Goal: Information Seeking & Learning: Learn about a topic

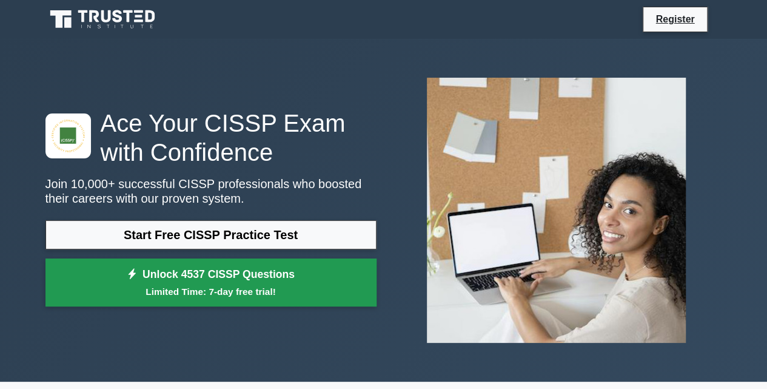
click at [267, 281] on link "Unlock 4537 CISSP Questions Limited Time: 7-day free trial!" at bounding box center [210, 282] width 331 height 49
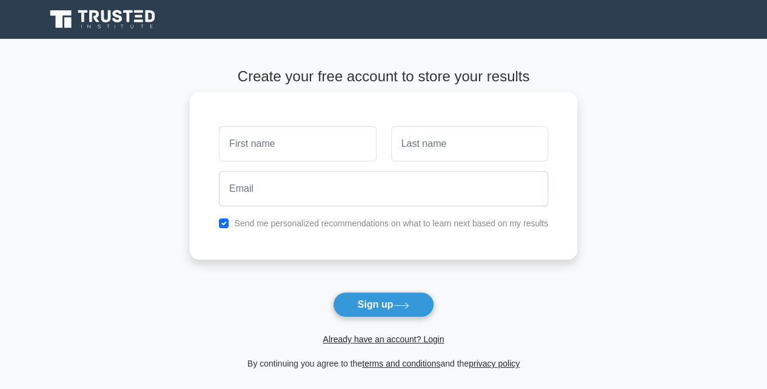
click at [283, 145] on input "text" at bounding box center [297, 143] width 157 height 35
type input "ALI"
click at [466, 134] on input "text" at bounding box center [469, 143] width 157 height 35
type input "FARHAN"
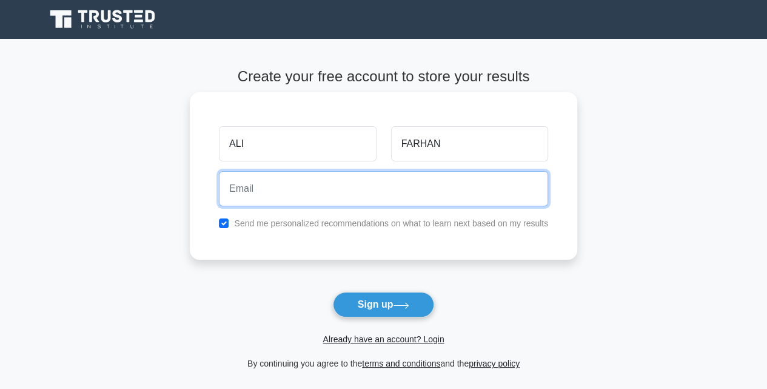
click at [406, 198] on input "email" at bounding box center [383, 188] width 329 height 35
type input "[EMAIL_ADDRESS][DOMAIN_NAME]"
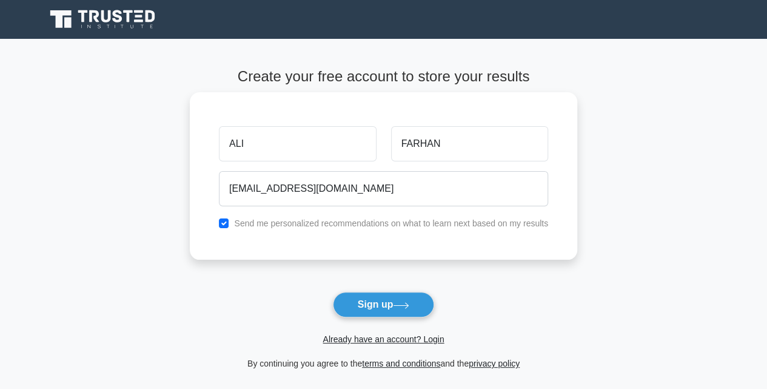
click at [292, 230] on div "ALI FARHAN frpsilver@gmail.com Send me personalized recommendations on what to …" at bounding box center [383, 175] width 387 height 167
click at [293, 226] on label "Send me personalized recommendations on what to learn next based on my results" at bounding box center [391, 223] width 314 height 10
click at [226, 221] on input "checkbox" at bounding box center [224, 223] width 10 height 10
checkbox input "false"
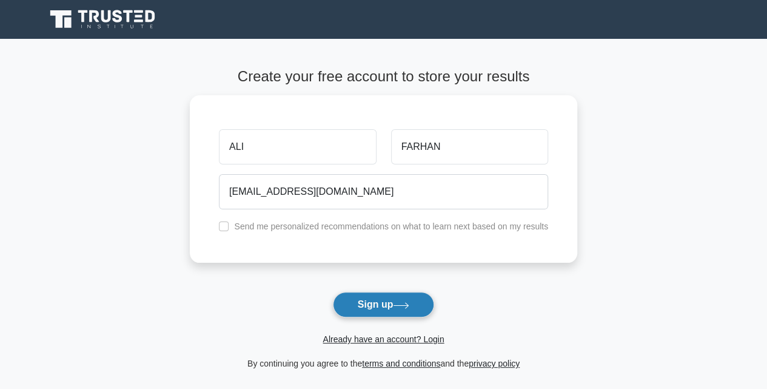
click at [424, 306] on button "Sign up" at bounding box center [384, 304] width 102 height 25
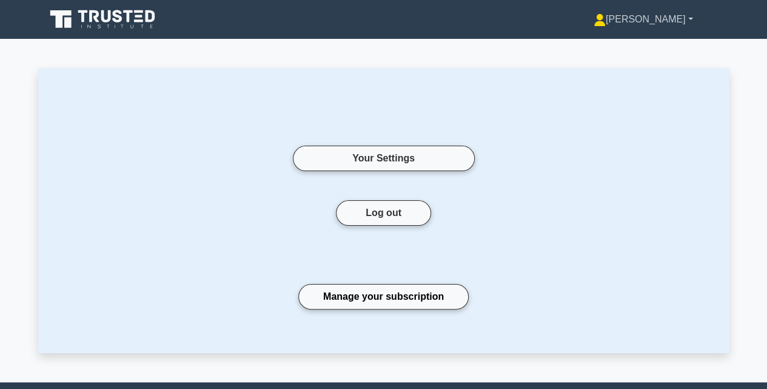
click at [692, 25] on link "[PERSON_NAME]" at bounding box center [644, 19] width 158 height 24
click at [592, 118] on div "Your Settings" at bounding box center [384, 158] width 618 height 84
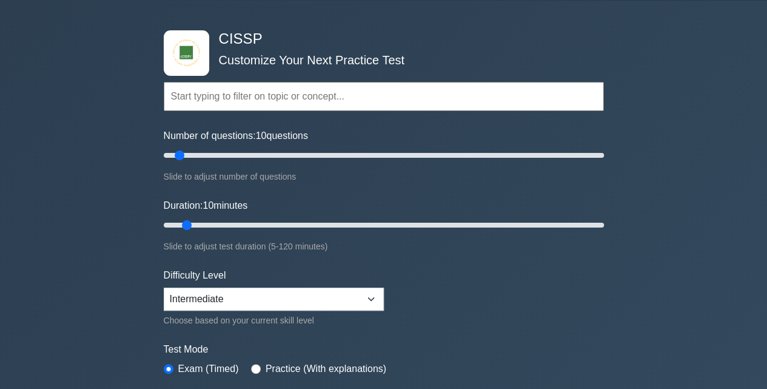
scroll to position [28, 0]
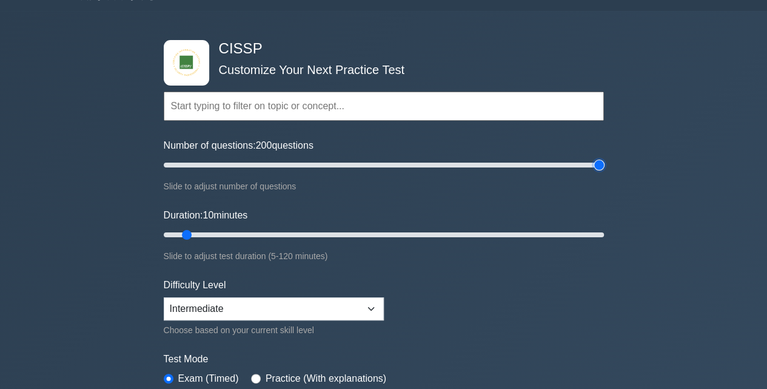
drag, startPoint x: 177, startPoint y: 162, endPoint x: 629, endPoint y: 225, distance: 456.1
type input "200"
click at [604, 172] on input "Number of questions: 200 questions" at bounding box center [384, 165] width 440 height 15
drag, startPoint x: 193, startPoint y: 232, endPoint x: 632, endPoint y: 270, distance: 440.7
type input "120"
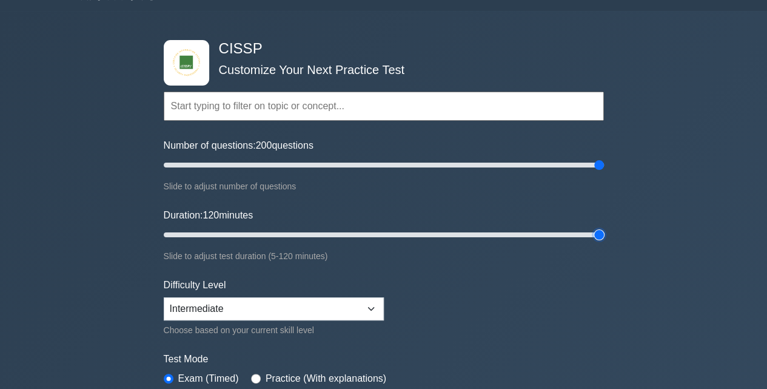
click at [604, 242] on input "Duration: 120 minutes" at bounding box center [384, 234] width 440 height 15
click at [632, 270] on div "CISSP Customize Your Next Practice Test Topics Security and Risk Management Ass…" at bounding box center [383, 234] width 767 height 447
click at [317, 305] on select "Beginner Intermediate Expert" at bounding box center [274, 308] width 220 height 23
click at [425, 276] on form "Topics Security and Risk Management Asset Security Security Architecture and En…" at bounding box center [384, 242] width 440 height 375
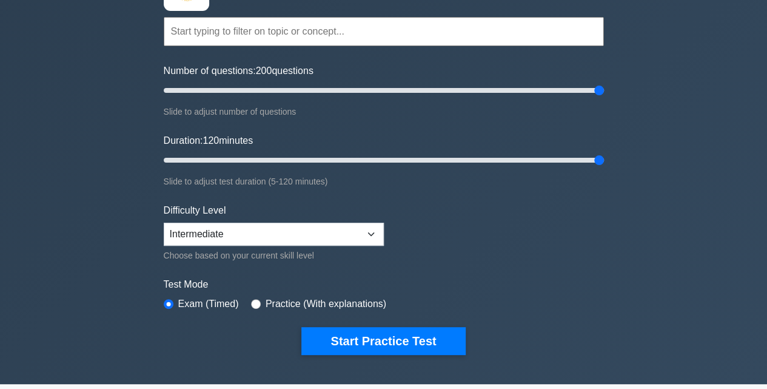
scroll to position [110, 0]
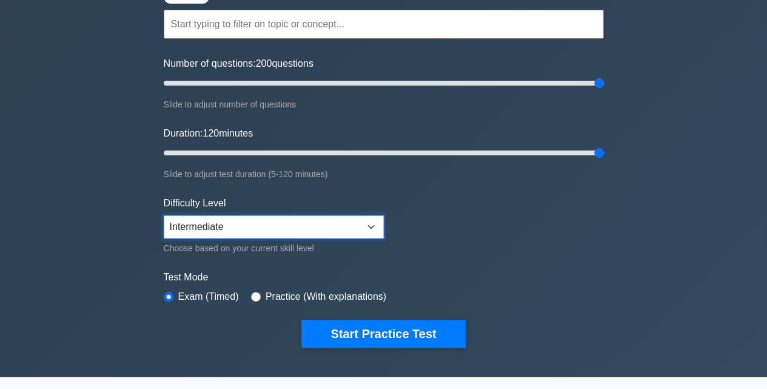
click at [309, 220] on select "Beginner Intermediate Expert" at bounding box center [274, 226] width 220 height 23
select select "beginner"
click at [164, 215] on select "Beginner Intermediate Expert" at bounding box center [274, 226] width 220 height 23
click at [318, 270] on label "Test Mode" at bounding box center [384, 277] width 440 height 15
click at [258, 294] on div "Practice (With explanations)" at bounding box center [318, 296] width 135 height 15
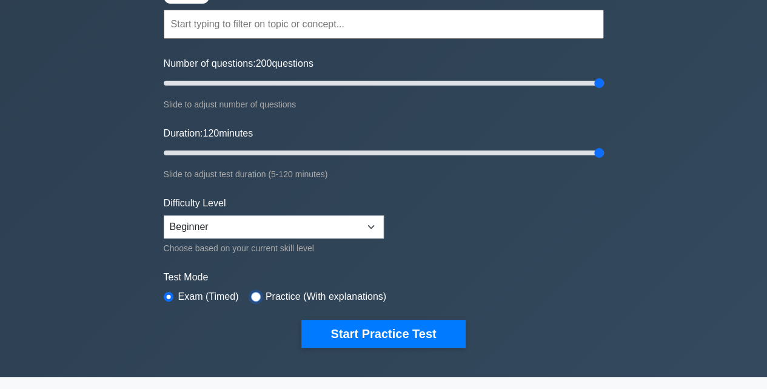
click at [251, 294] on input "radio" at bounding box center [256, 297] width 10 height 10
radio input "true"
click at [198, 293] on label "Exam (Timed)" at bounding box center [208, 296] width 61 height 15
click at [170, 295] on input "radio" at bounding box center [169, 297] width 10 height 10
radio input "true"
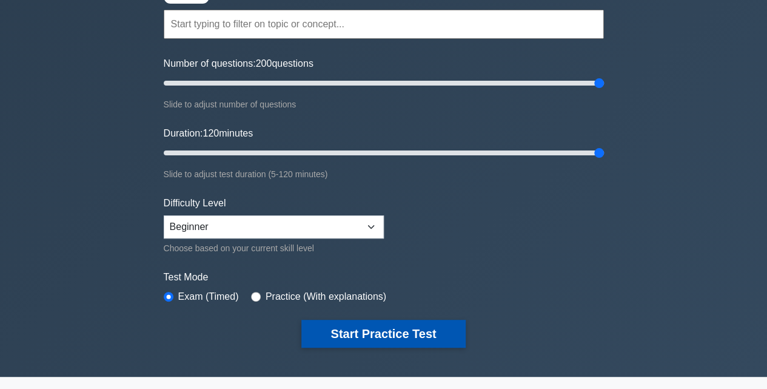
click at [340, 330] on button "Start Practice Test" at bounding box center [383, 334] width 164 height 28
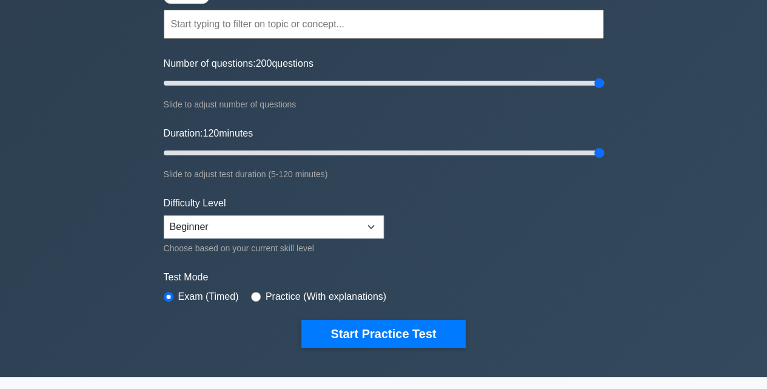
click at [262, 296] on div "Practice (With explanations)" at bounding box center [318, 296] width 135 height 15
click at [256, 293] on input "radio" at bounding box center [256, 297] width 10 height 10
radio input "true"
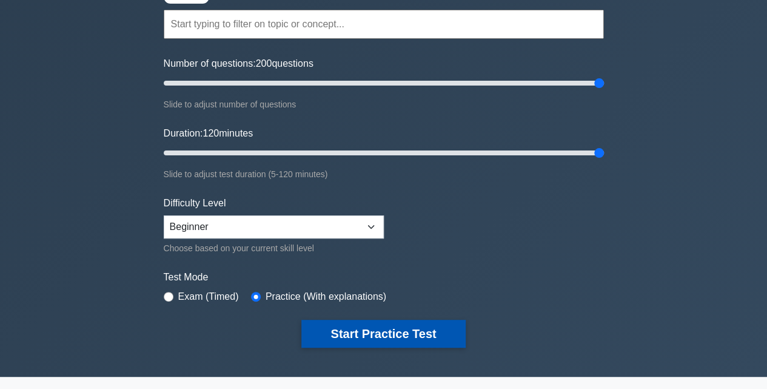
click at [352, 338] on button "Start Practice Test" at bounding box center [383, 334] width 164 height 28
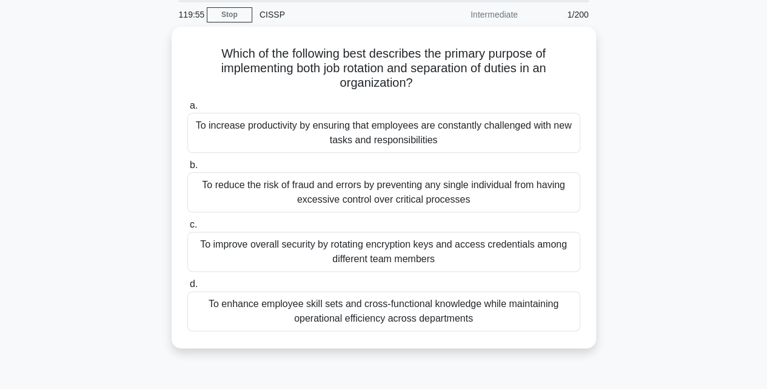
scroll to position [44, 0]
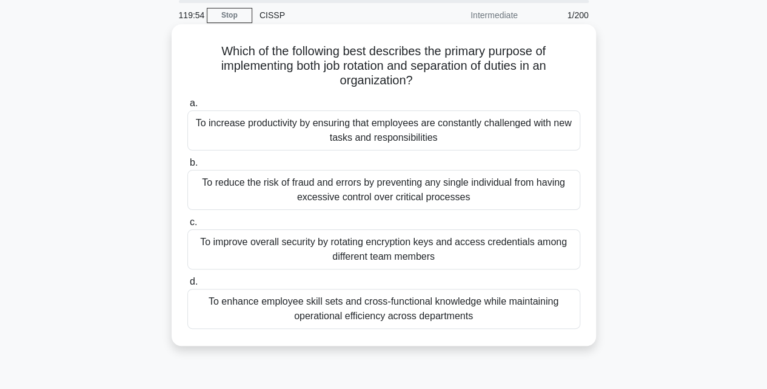
click at [324, 190] on div "To reduce the risk of fraud and errors by preventing any single individual from…" at bounding box center [383, 190] width 393 height 40
click at [187, 167] on input "b. To reduce the risk of fraud and errors by preventing any single individual f…" at bounding box center [187, 163] width 0 height 8
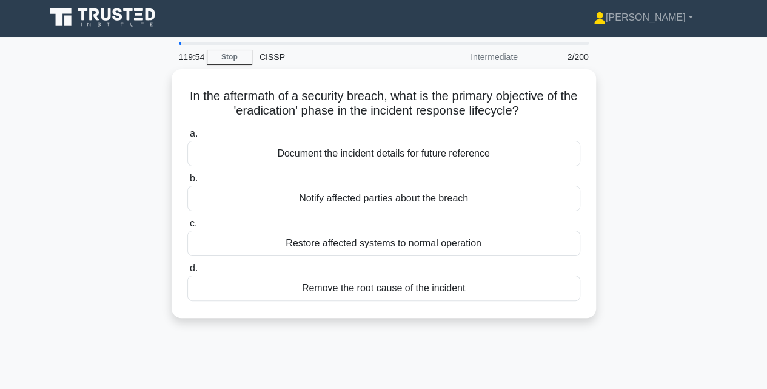
scroll to position [0, 0]
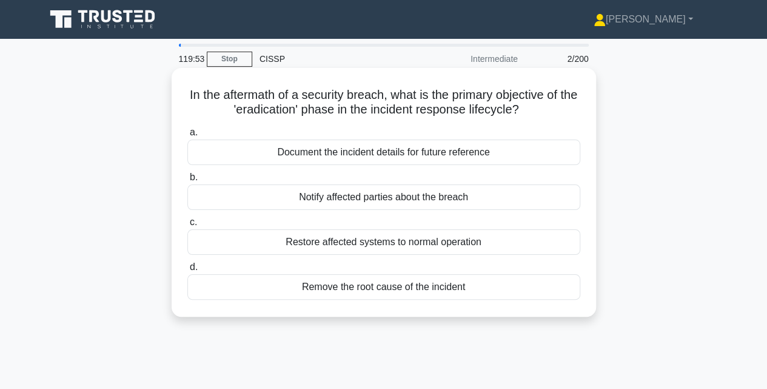
click at [327, 166] on div "a. Document the incident details for future reference b. Notify affected partie…" at bounding box center [383, 211] width 407 height 179
click at [325, 159] on div "Document the incident details for future reference" at bounding box center [383, 151] width 393 height 25
click at [187, 136] on input "a. Document the incident details for future reference" at bounding box center [187, 133] width 0 height 8
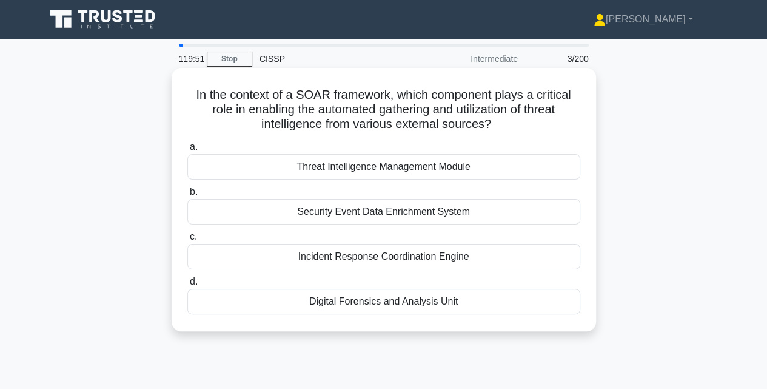
click at [326, 167] on div "Threat Intelligence Management Module" at bounding box center [383, 166] width 393 height 25
click at [187, 151] on input "a. Threat Intelligence Management Module" at bounding box center [187, 147] width 0 height 8
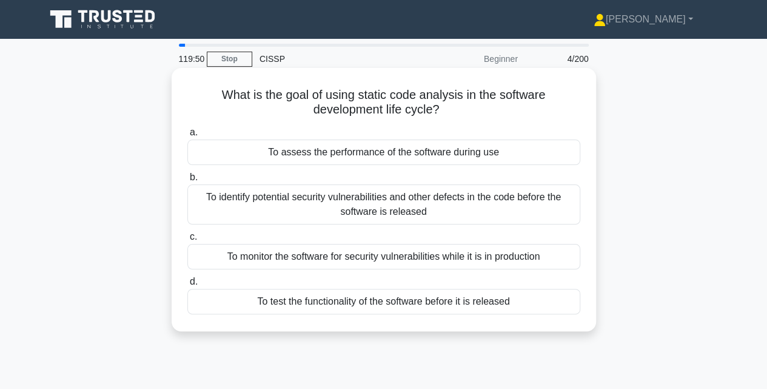
click at [344, 217] on div "To identify potential security vulnerabilities and other defects in the code be…" at bounding box center [383, 204] width 393 height 40
click at [187, 181] on input "b. To identify potential security vulnerabilities and other defects in the code…" at bounding box center [187, 177] width 0 height 8
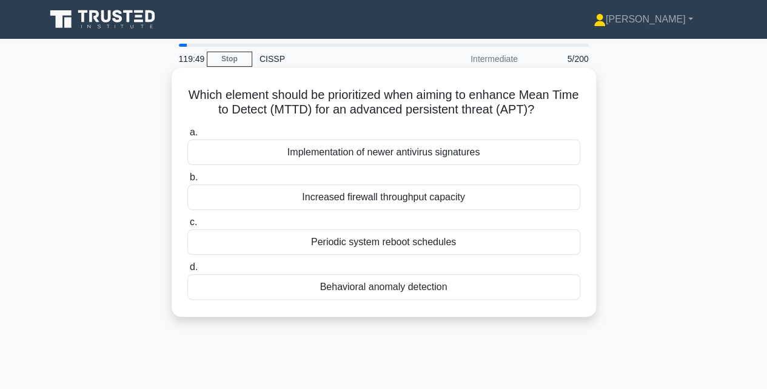
click at [353, 240] on div "Periodic system reboot schedules" at bounding box center [383, 241] width 393 height 25
click at [187, 226] on input "c. Periodic system reboot schedules" at bounding box center [187, 222] width 0 height 8
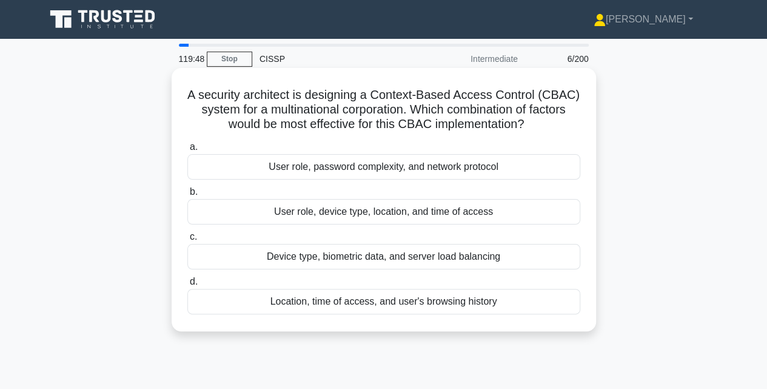
click at [361, 255] on div "Device type, biometric data, and server load balancing" at bounding box center [383, 256] width 393 height 25
click at [187, 241] on input "c. Device type, biometric data, and server load balancing" at bounding box center [187, 237] width 0 height 8
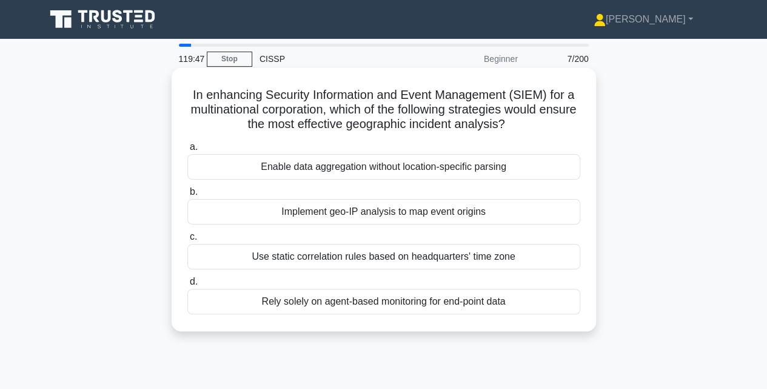
click at [356, 193] on label "b. Implement geo-IP analysis to map event origins" at bounding box center [383, 204] width 393 height 40
click at [187, 193] on input "b. Implement geo-IP analysis to map event origins" at bounding box center [187, 192] width 0 height 8
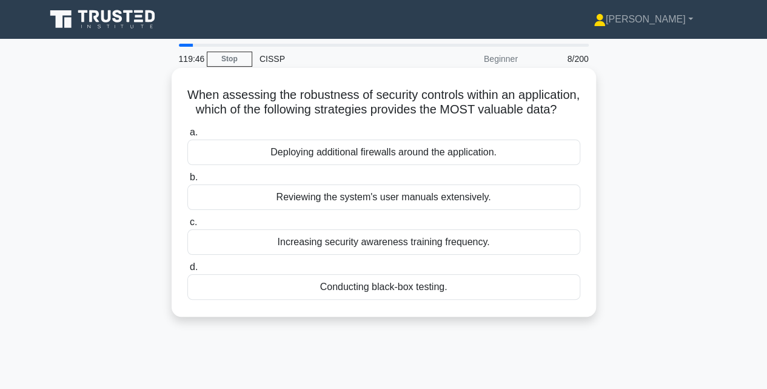
click at [363, 159] on div "Deploying additional firewalls around the application." at bounding box center [383, 151] width 393 height 25
click at [187, 136] on input "a. Deploying additional firewalls around the application." at bounding box center [187, 133] width 0 height 8
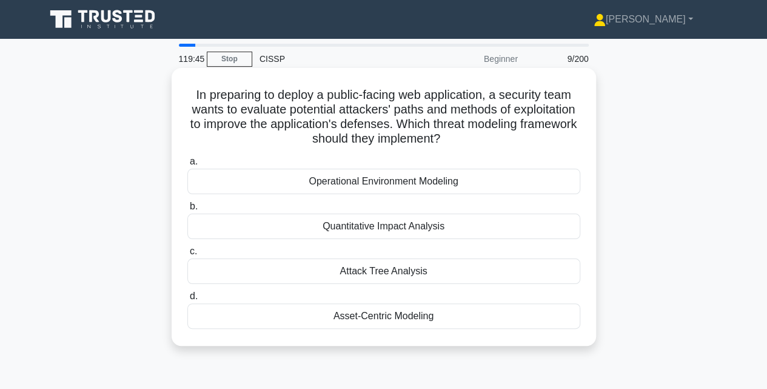
click at [377, 180] on div "Operational Environment Modeling" at bounding box center [383, 181] width 393 height 25
click at [187, 166] on input "a. Operational Environment Modeling" at bounding box center [187, 162] width 0 height 8
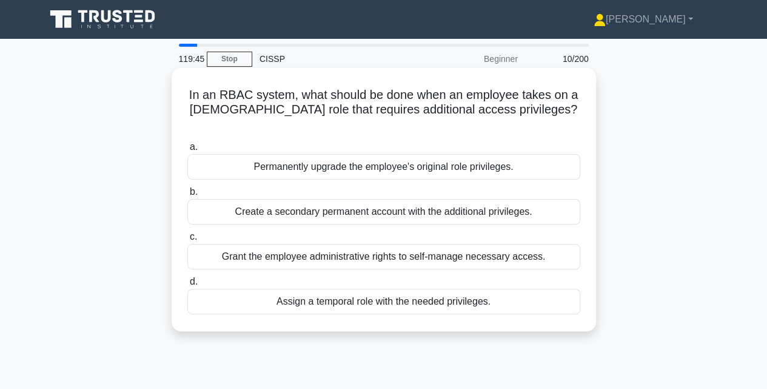
click at [395, 244] on div "Grant the employee administrative rights to self-manage necessary access." at bounding box center [383, 256] width 393 height 25
click at [187, 236] on input "c. Grant the employee administrative rights to self-manage necessary access." at bounding box center [187, 237] width 0 height 8
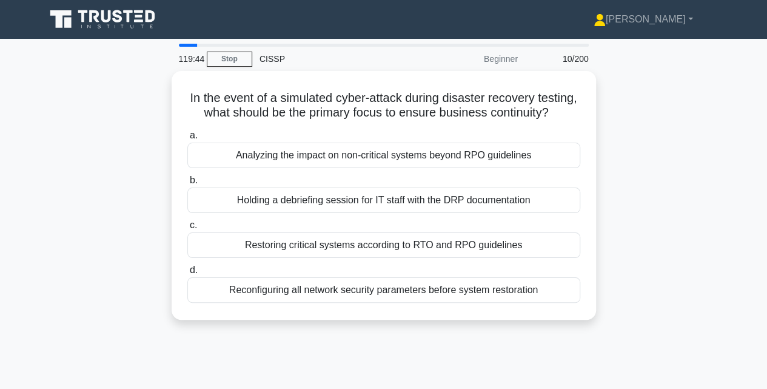
click at [395, 236] on label "c. Restoring critical systems according to RTO and RPO guidelines" at bounding box center [383, 238] width 393 height 40
click at [187, 229] on input "c. Restoring critical systems according to RTO and RPO guidelines" at bounding box center [187, 225] width 0 height 8
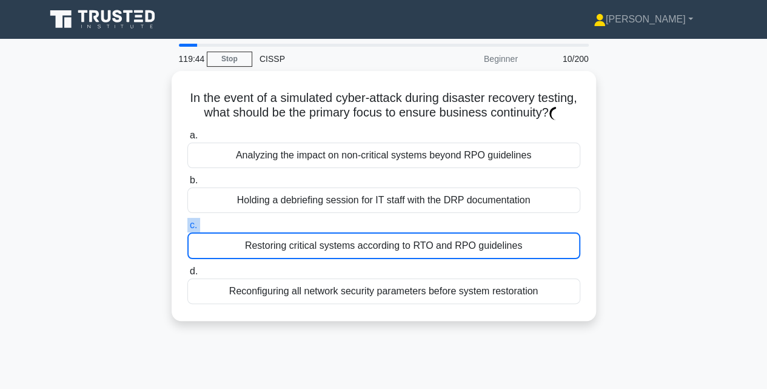
click at [395, 236] on label "c. Restoring critical systems according to RTO and RPO guidelines" at bounding box center [383, 238] width 393 height 41
click at [187, 229] on input "c. Restoring critical systems according to RTO and RPO guidelines" at bounding box center [187, 225] width 0 height 8
click at [395, 236] on label "c. Restoring critical systems according to RTO and RPO guidelines" at bounding box center [383, 238] width 393 height 41
click at [187, 229] on input "c. Restoring critical systems according to RTO and RPO guidelines" at bounding box center [187, 225] width 0 height 8
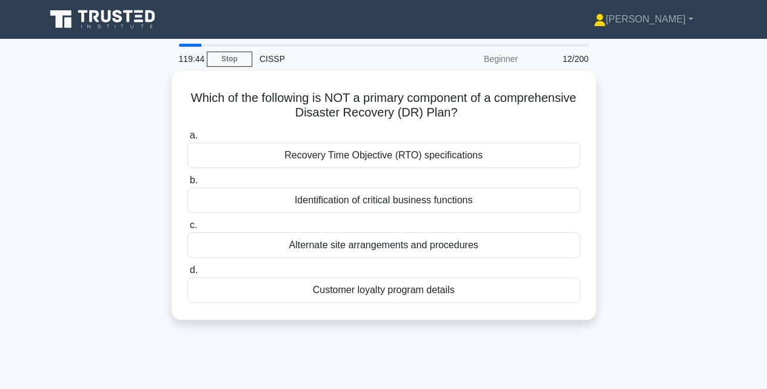
click at [395, 236] on div "Alternate site arrangements and procedures" at bounding box center [383, 244] width 393 height 25
click at [187, 229] on input "c. Alternate site arrangements and procedures" at bounding box center [187, 225] width 0 height 8
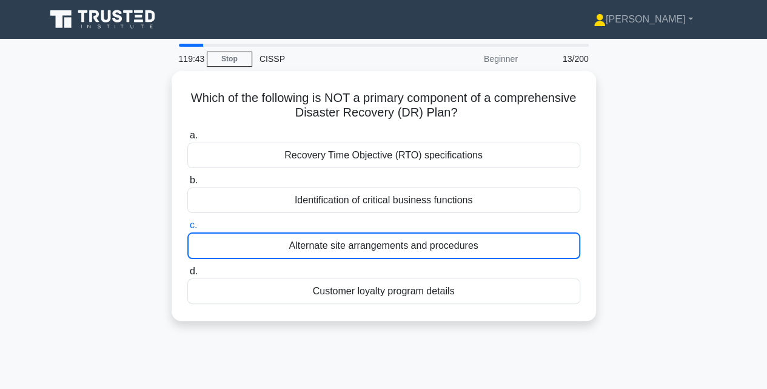
click at [395, 236] on div "Alternate site arrangements and procedures" at bounding box center [383, 245] width 393 height 27
click at [187, 229] on input "c. Alternate site arrangements and procedures" at bounding box center [187, 225] width 0 height 8
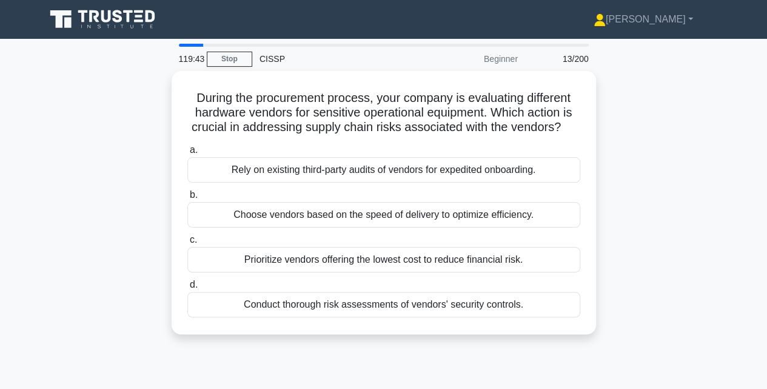
click at [395, 236] on label "c. Prioritize vendors offering the lowest cost to reduce financial risk." at bounding box center [383, 252] width 393 height 40
click at [187, 236] on input "c. Prioritize vendors offering the lowest cost to reduce financial risk." at bounding box center [187, 240] width 0 height 8
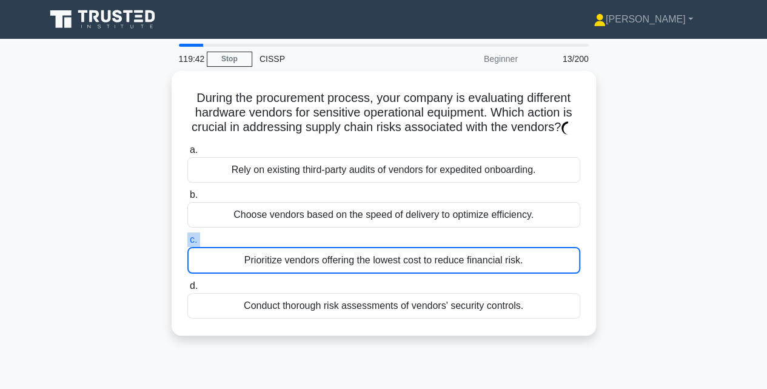
click at [395, 236] on label "c. Prioritize vendors offering the lowest cost to reduce financial risk." at bounding box center [383, 252] width 393 height 41
click at [187, 236] on input "c. Prioritize vendors offering the lowest cost to reduce financial risk." at bounding box center [187, 240] width 0 height 8
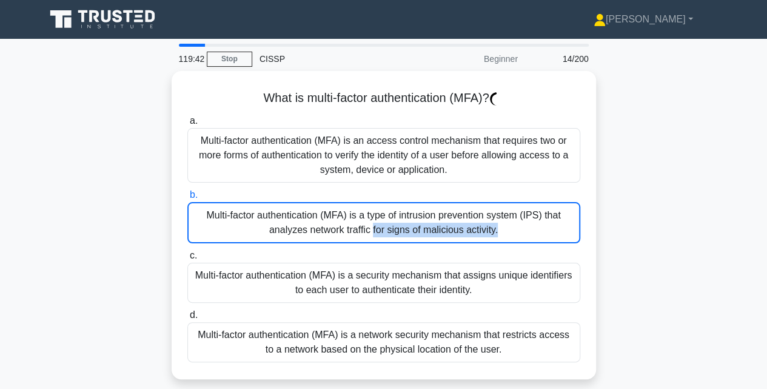
click at [395, 236] on div "Multi-factor authentication (MFA) is a type of intrusion prevention system (IPS…" at bounding box center [383, 222] width 393 height 41
click at [187, 199] on input "b. Multi-factor authentication (MFA) is a type of intrusion prevention system (…" at bounding box center [187, 195] width 0 height 8
click at [395, 236] on div "Multi-factor authentication (MFA) is a type of intrusion prevention system (IPS…" at bounding box center [383, 222] width 393 height 41
click at [187, 199] on input "b. Multi-factor authentication (MFA) is a type of intrusion prevention system (…" at bounding box center [187, 195] width 0 height 8
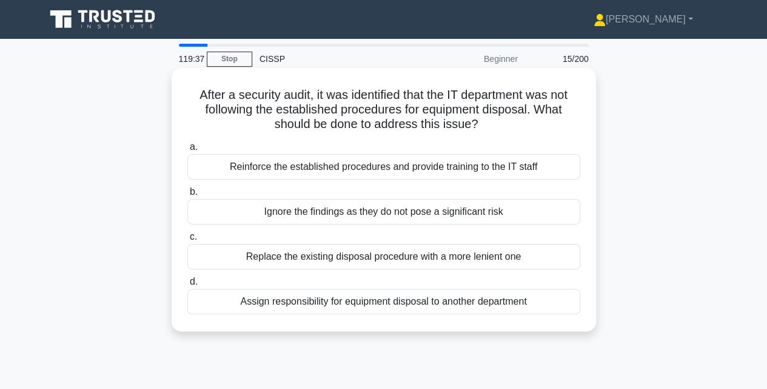
drag, startPoint x: 367, startPoint y: 124, endPoint x: 207, endPoint y: 106, distance: 161.0
click at [207, 106] on h5 "After a security audit, it was identified that the IT department was not follow…" at bounding box center [383, 109] width 395 height 45
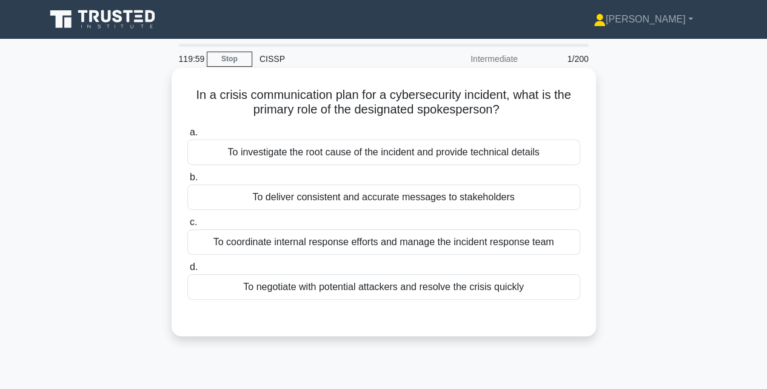
click at [317, 154] on div "To investigate the root cause of the incident and provide technical details" at bounding box center [383, 151] width 393 height 25
click at [187, 136] on input "a. To investigate the root cause of the incident and provide technical details" at bounding box center [187, 133] width 0 height 8
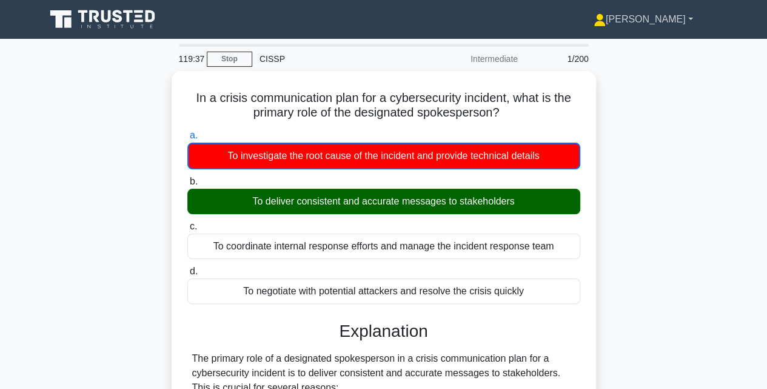
click at [699, 27] on link "[PERSON_NAME]" at bounding box center [644, 19] width 158 height 24
click at [661, 56] on link "Profile" at bounding box center [613, 47] width 96 height 19
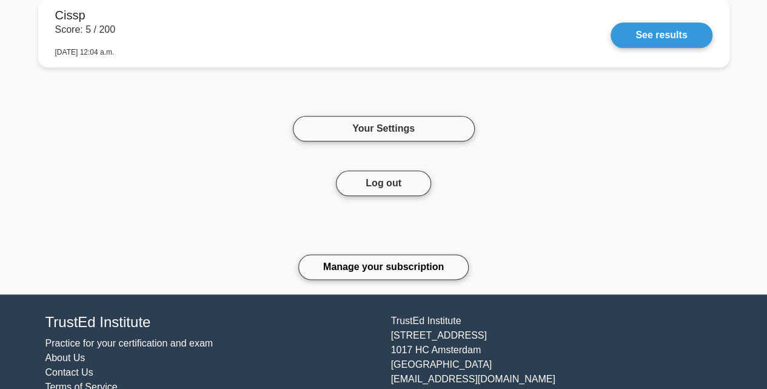
scroll to position [651, 0]
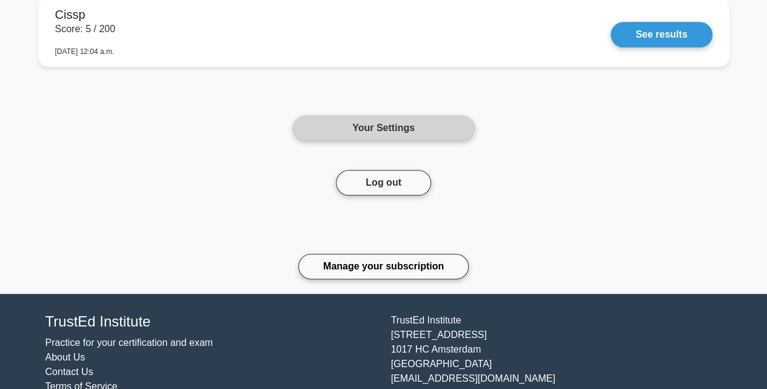
click at [406, 122] on link "Your Settings" at bounding box center [384, 127] width 182 height 25
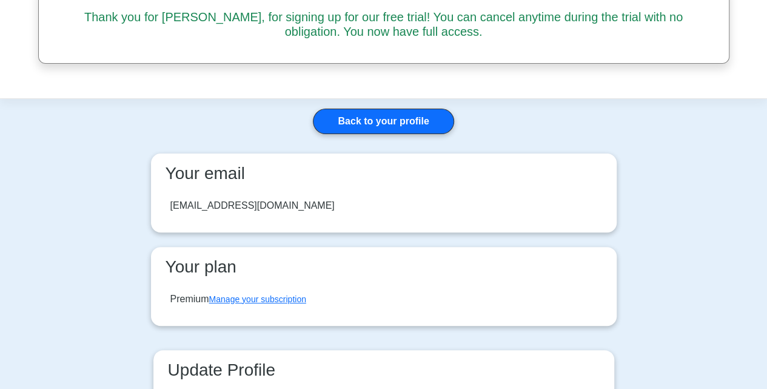
scroll to position [69, 0]
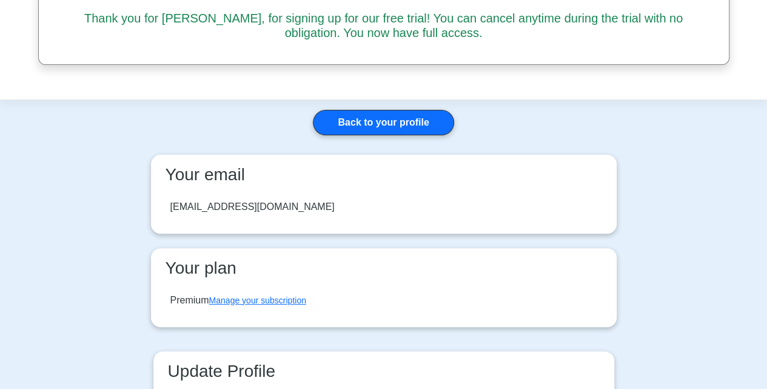
click at [282, 113] on div "Back to your profile Your email [EMAIL_ADDRESS][DOMAIN_NAME] Your plan Premium …" at bounding box center [383, 334] width 485 height 469
click at [118, 50] on div "Thank you for [PERSON_NAME], for signing up for our free trial! You can cancel …" at bounding box center [384, 25] width 705 height 58
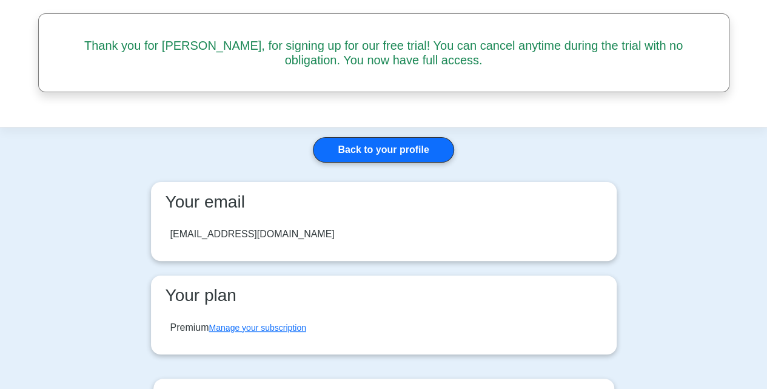
scroll to position [0, 0]
